Goal: Information Seeking & Learning: Learn about a topic

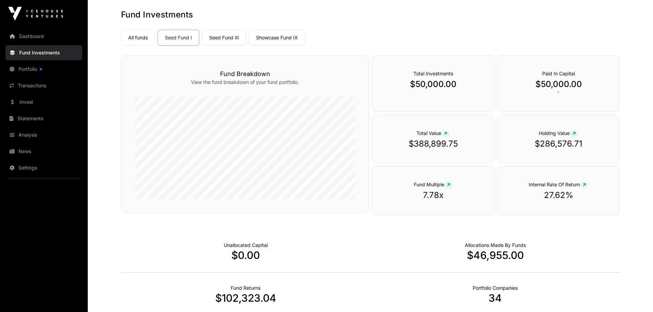
scroll to position [34, 0]
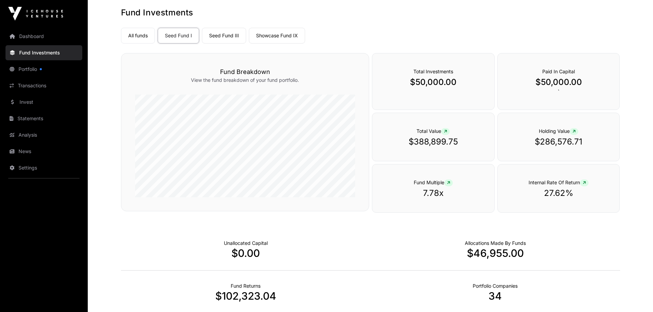
click at [250, 75] on h3 "Fund Breakdown" at bounding box center [245, 72] width 220 height 10
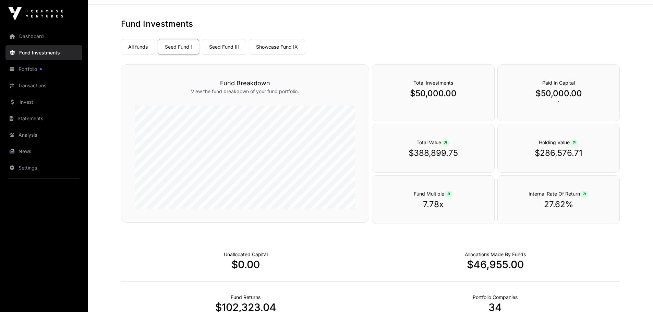
scroll to position [0, 0]
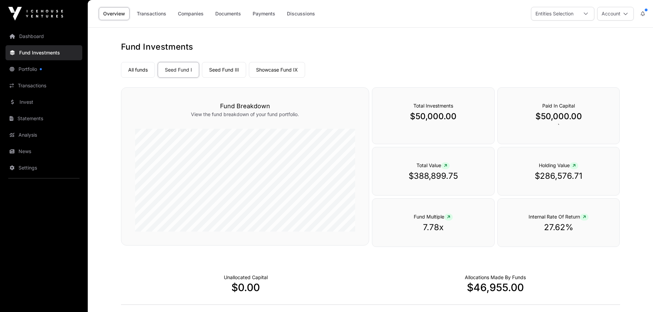
click at [32, 71] on link "Portfolio" at bounding box center [43, 69] width 77 height 15
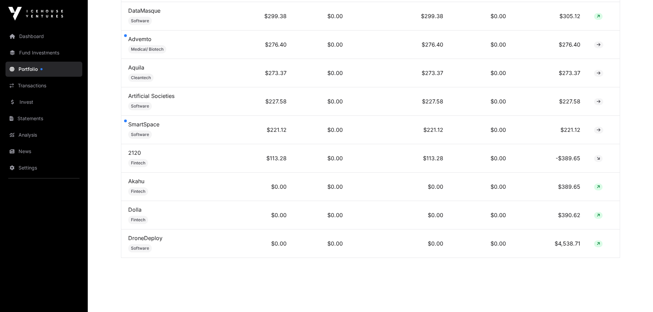
scroll to position [2135, 0]
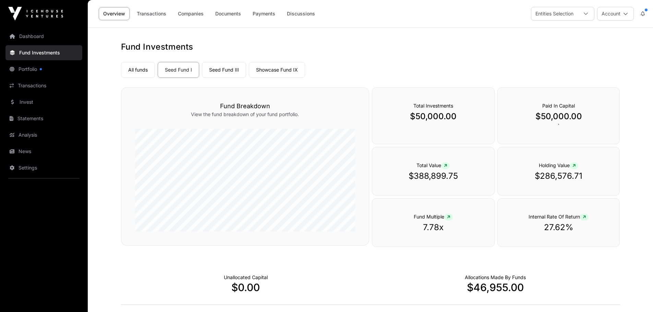
click at [196, 13] on link "Companies" at bounding box center [190, 13] width 35 height 13
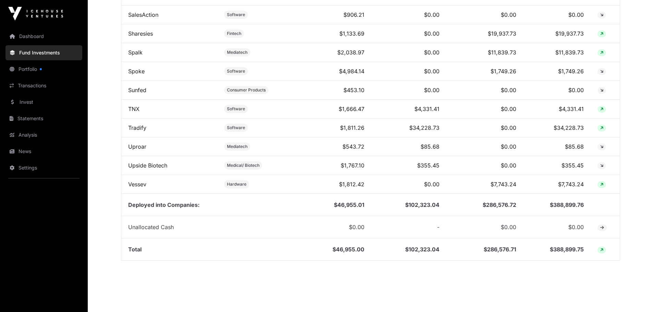
scroll to position [827, 0]
